Goal: Navigation & Orientation: Understand site structure

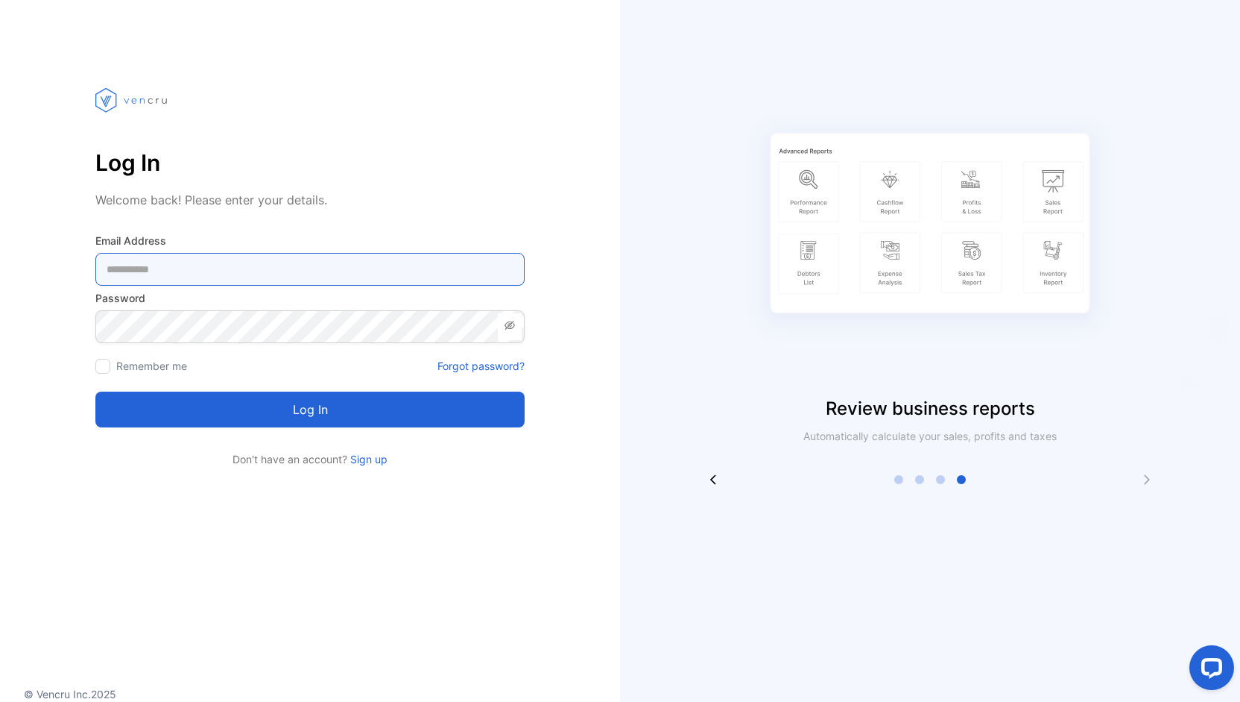
type Address-inputemail "**********"
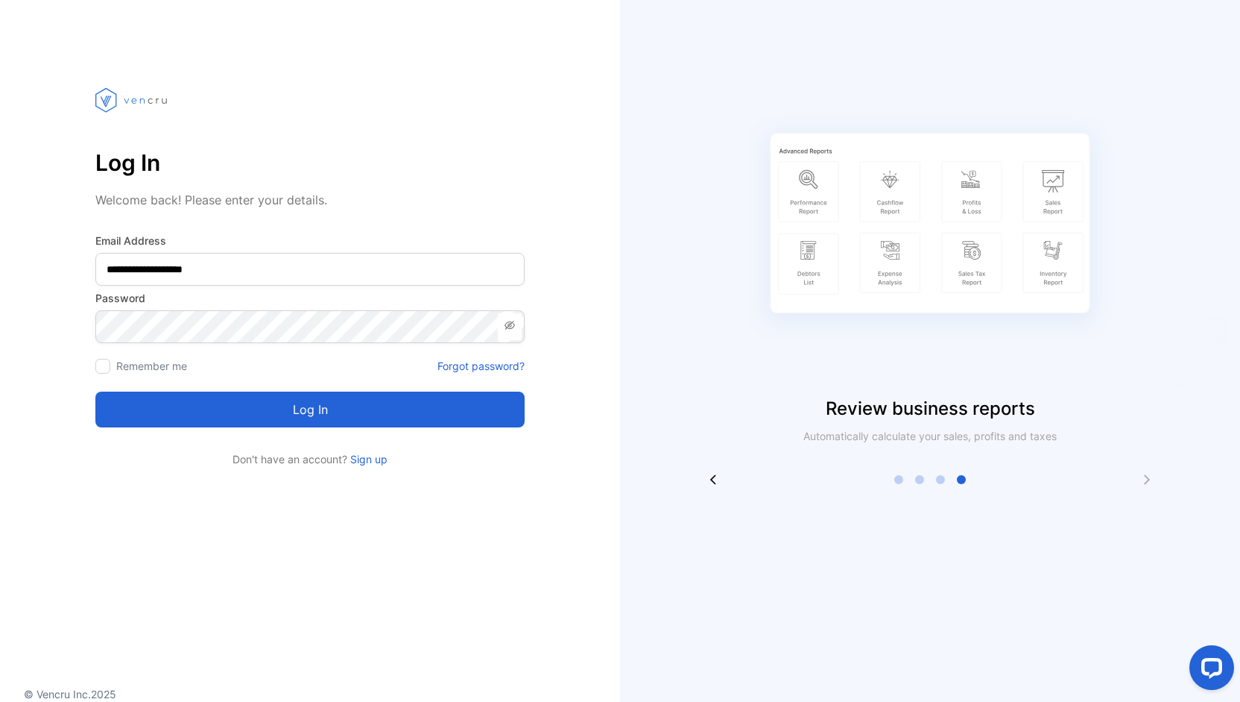
click at [267, 406] on button "Log in" at bounding box center [309, 409] width 429 height 36
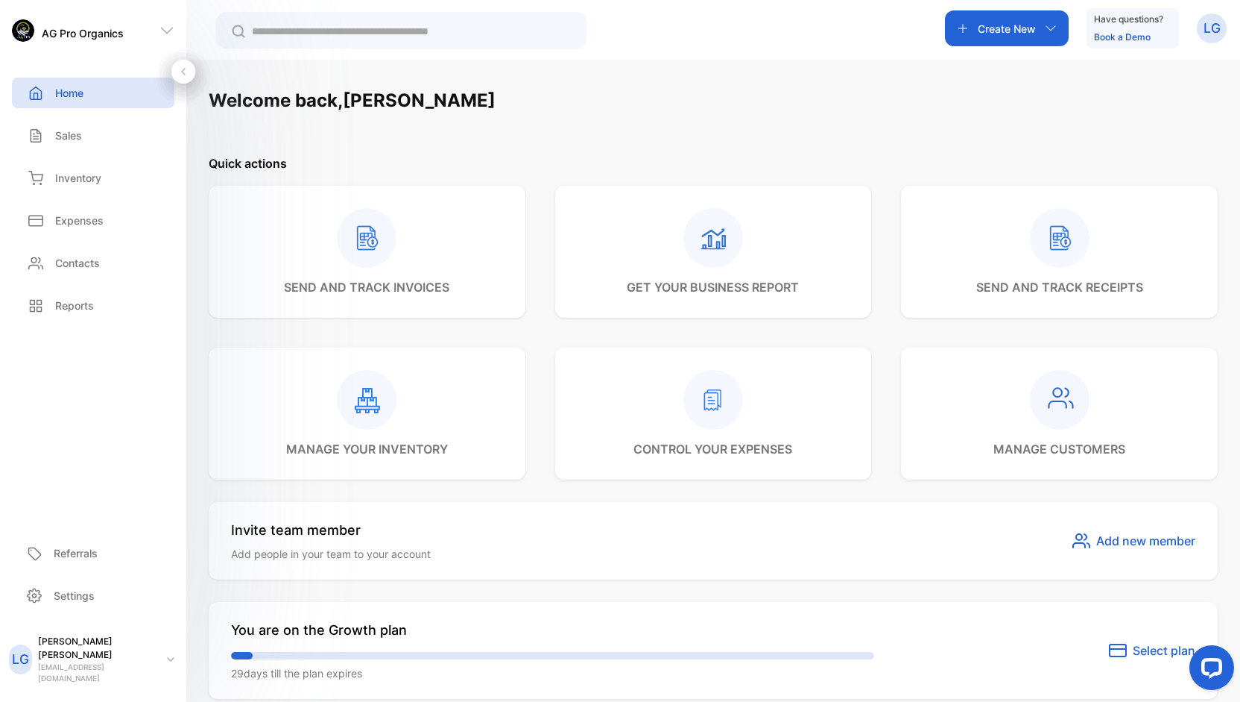
click at [75, 90] on p "Home" at bounding box center [69, 93] width 28 height 16
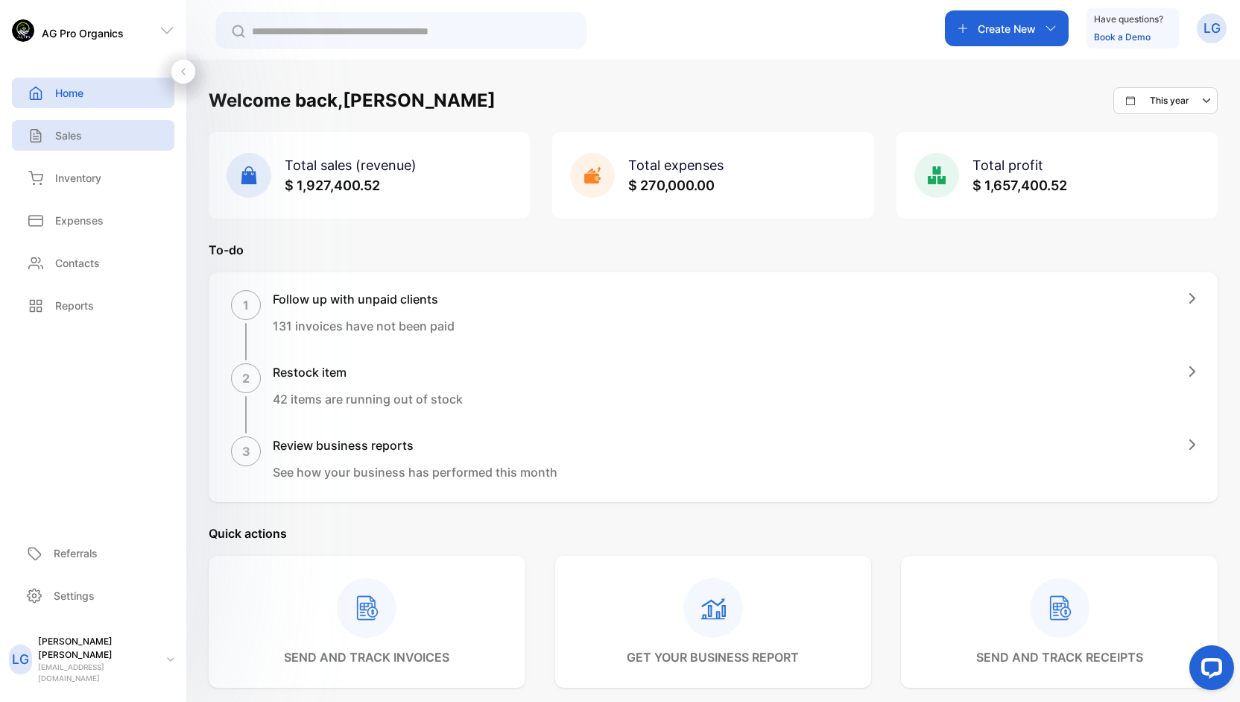
click at [73, 134] on p "Sales" at bounding box center [68, 135] width 27 height 16
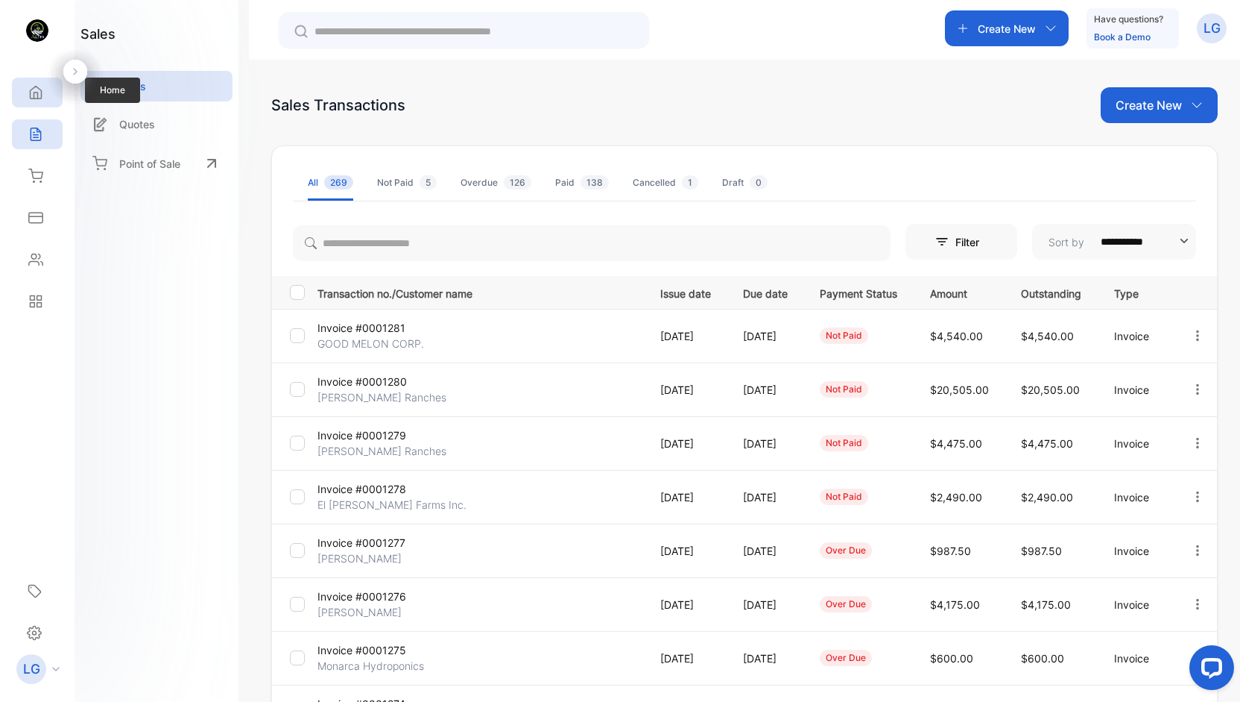
click at [41, 97] on icon at bounding box center [36, 92] width 11 height 13
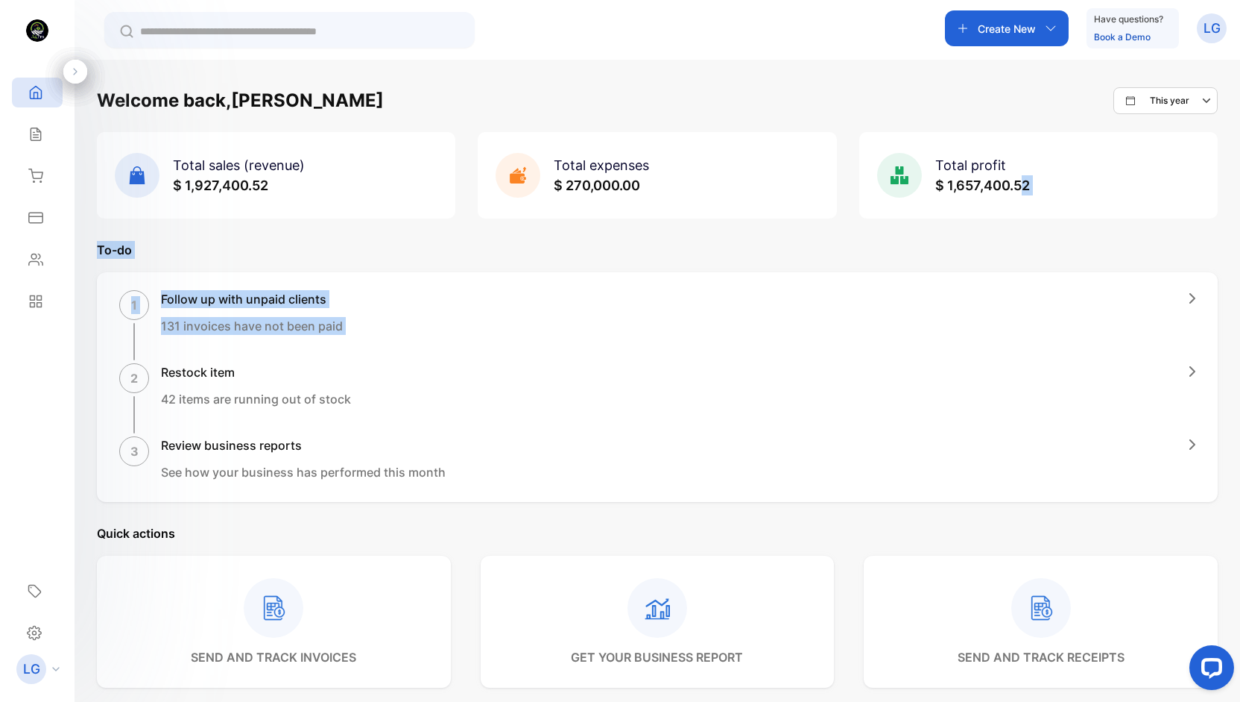
drag, startPoint x: 1021, startPoint y: 217, endPoint x: 945, endPoint y: 348, distance: 151.6
click at [945, 348] on div "Welcome back, [PERSON_NAME] This year Total sales (revenue) $ 1,927,400.52 Tota…" at bounding box center [657, 675] width 1121 height 1176
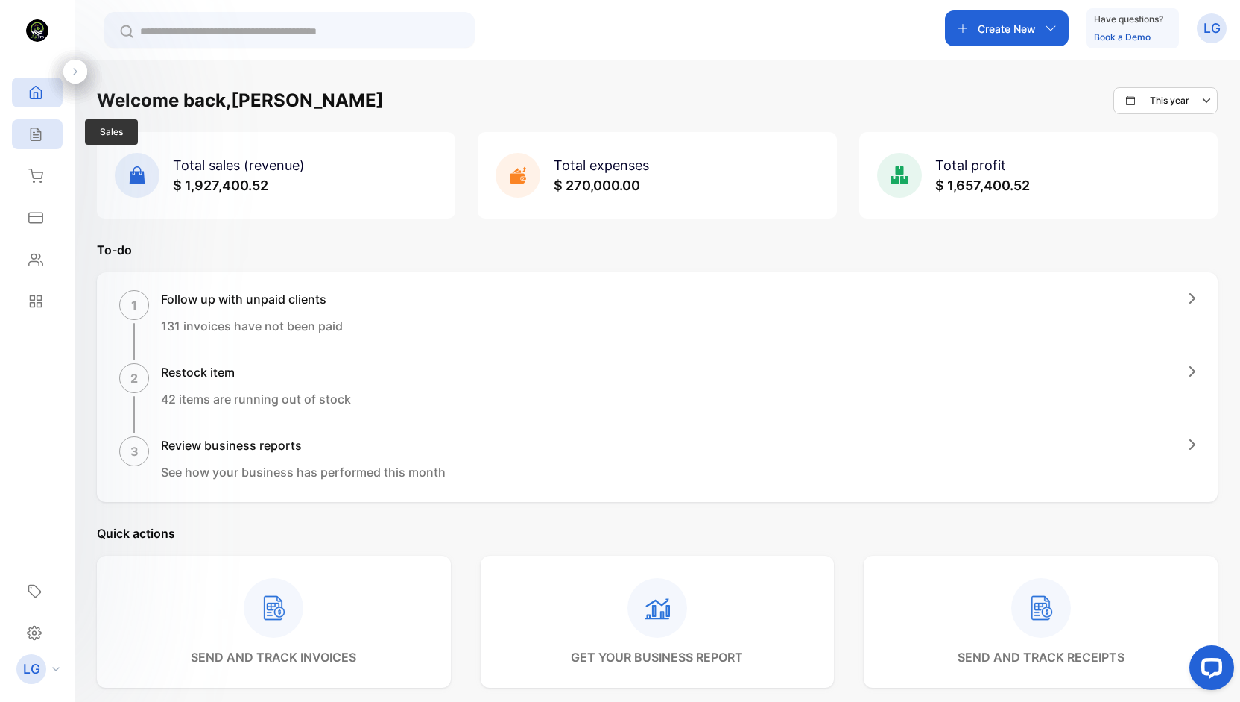
click at [34, 136] on icon at bounding box center [35, 134] width 15 height 15
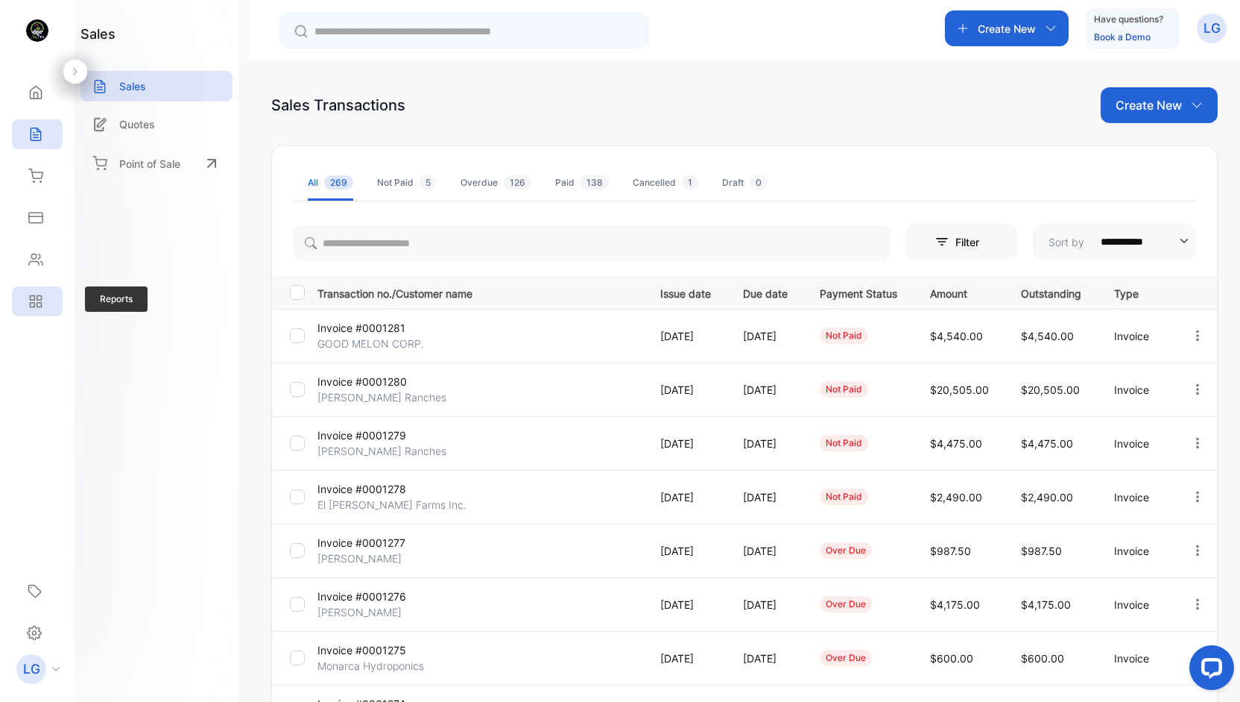
click at [37, 301] on icon at bounding box center [35, 301] width 15 height 15
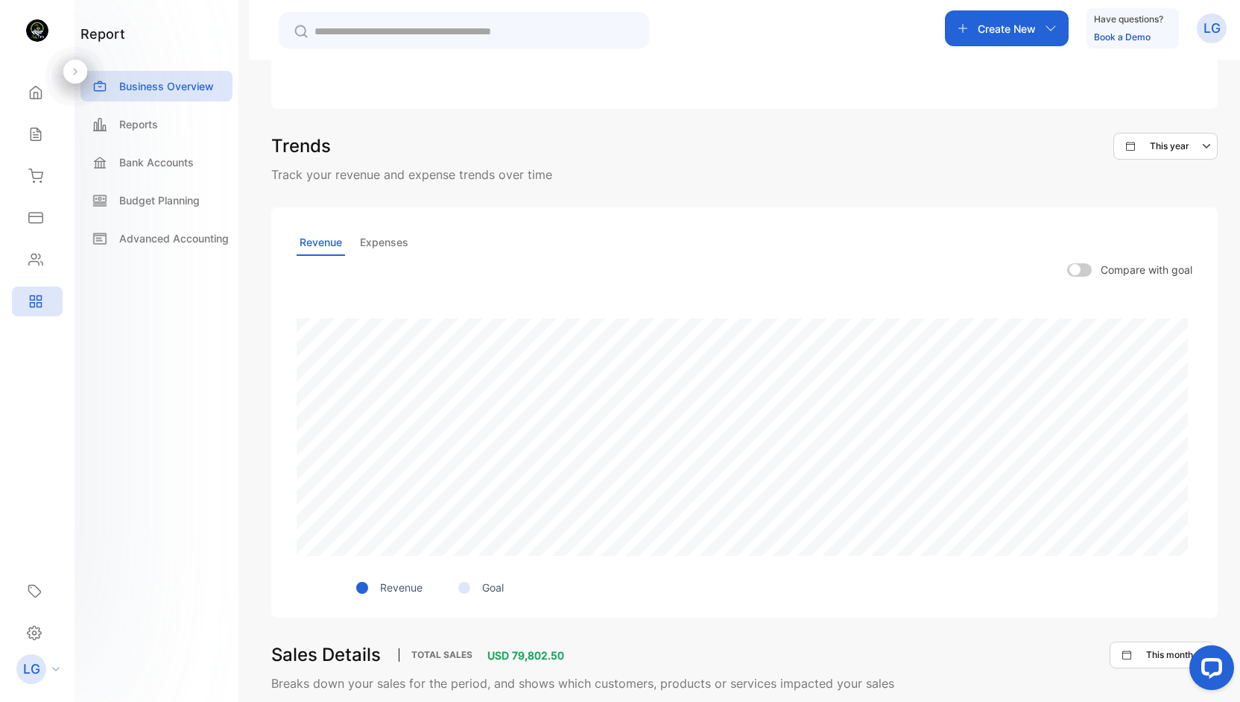
scroll to position [312, 0]
